Goal: Task Accomplishment & Management: Use online tool/utility

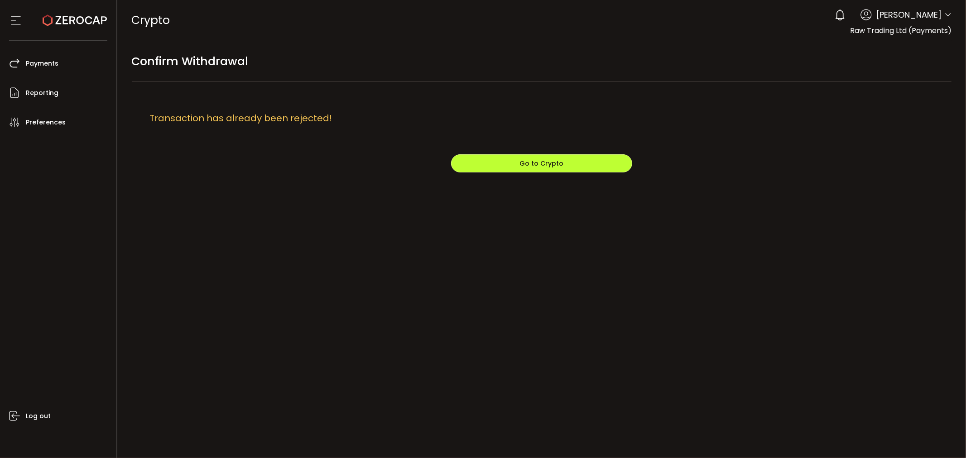
click at [509, 168] on button "Go to Crypto" at bounding box center [541, 163] width 181 height 18
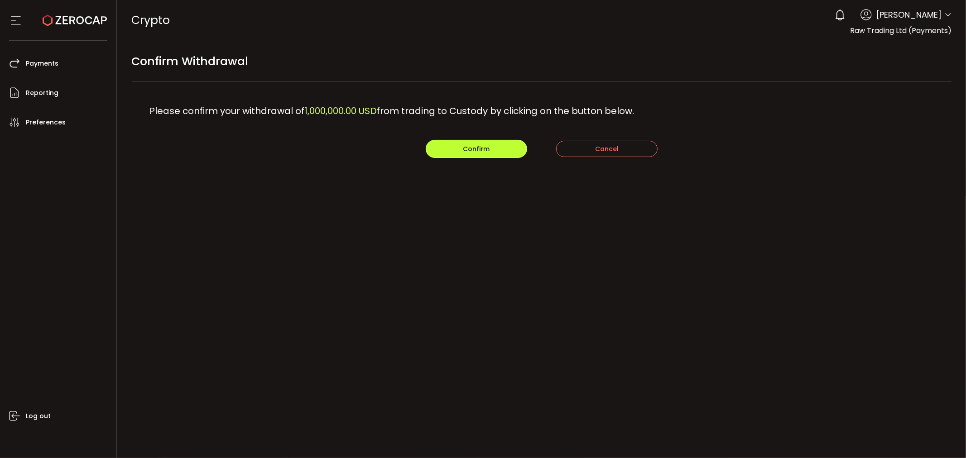
click at [474, 146] on span "Confirm" at bounding box center [476, 148] width 27 height 9
